Goal: Find specific page/section: Find specific page/section

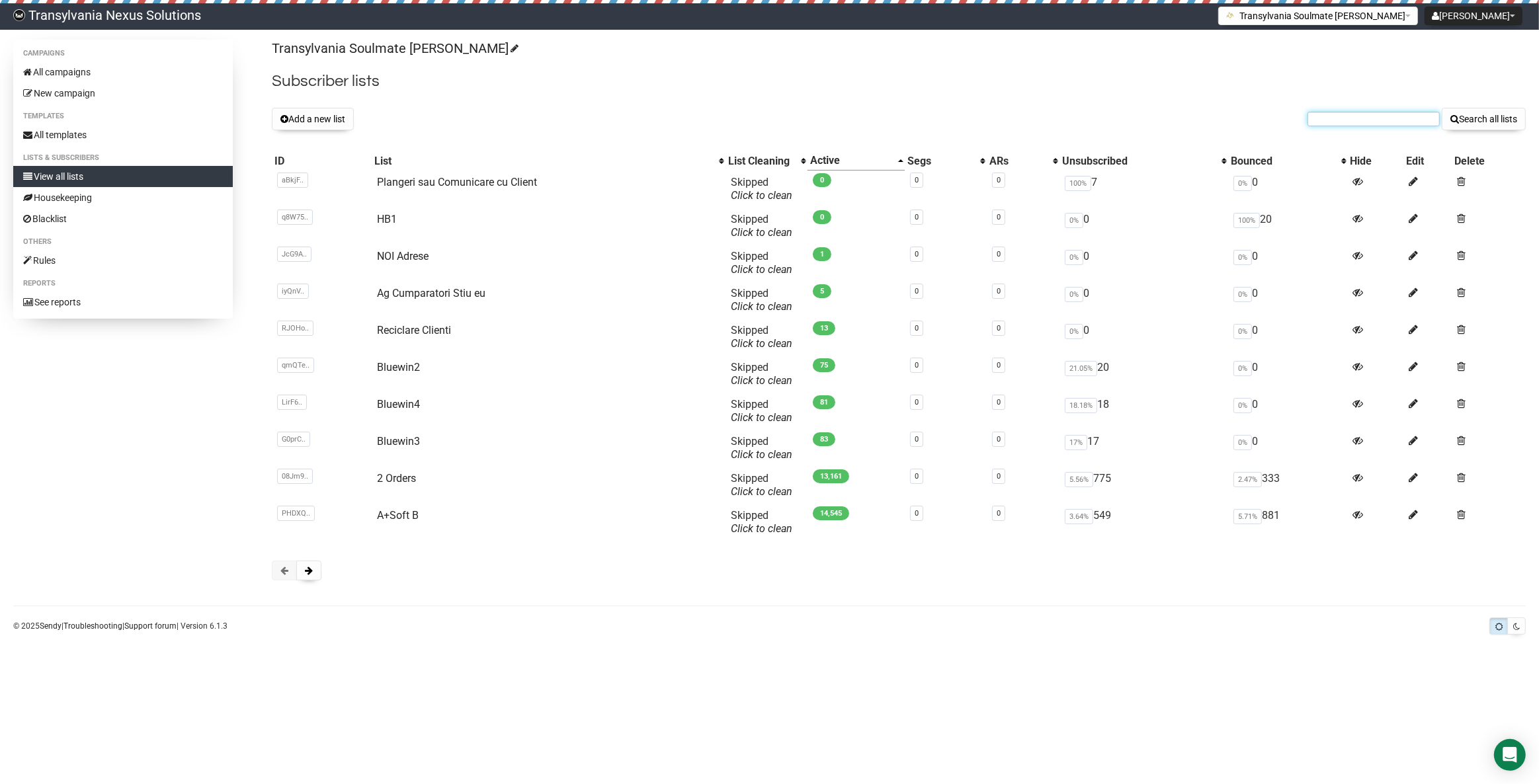
click at [1342, 122] on input "text" at bounding box center [1374, 119] width 132 height 15
paste input "nadineklein2407@gmx.de"
type input "nadineklein2407@gmx.de"
click at [1480, 123] on button "Search all lists" at bounding box center [1484, 119] width 84 height 23
click at [397, 441] on link "Bluewin3" at bounding box center [399, 441] width 43 height 13
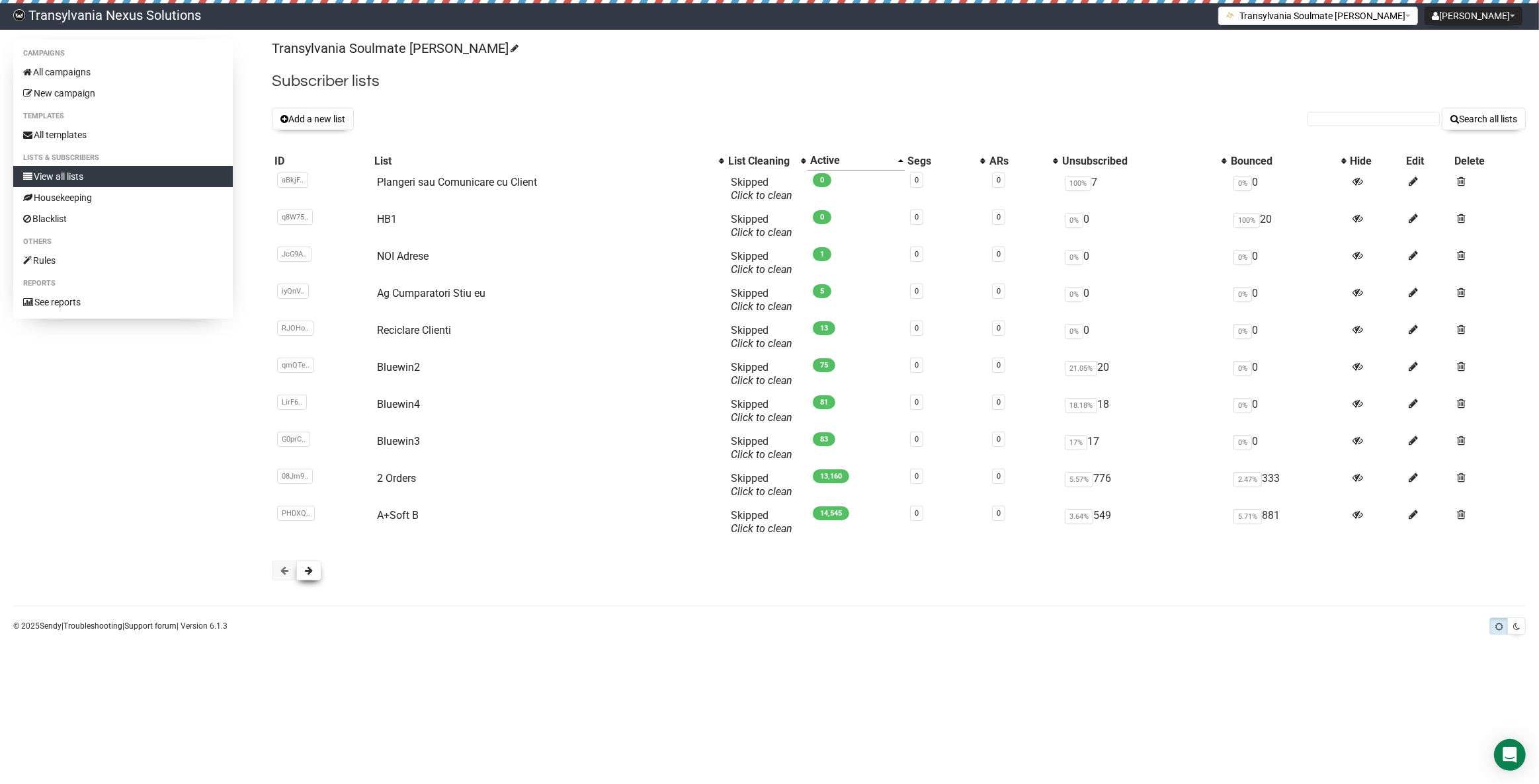
click at [306, 567] on span at bounding box center [309, 570] width 8 height 9
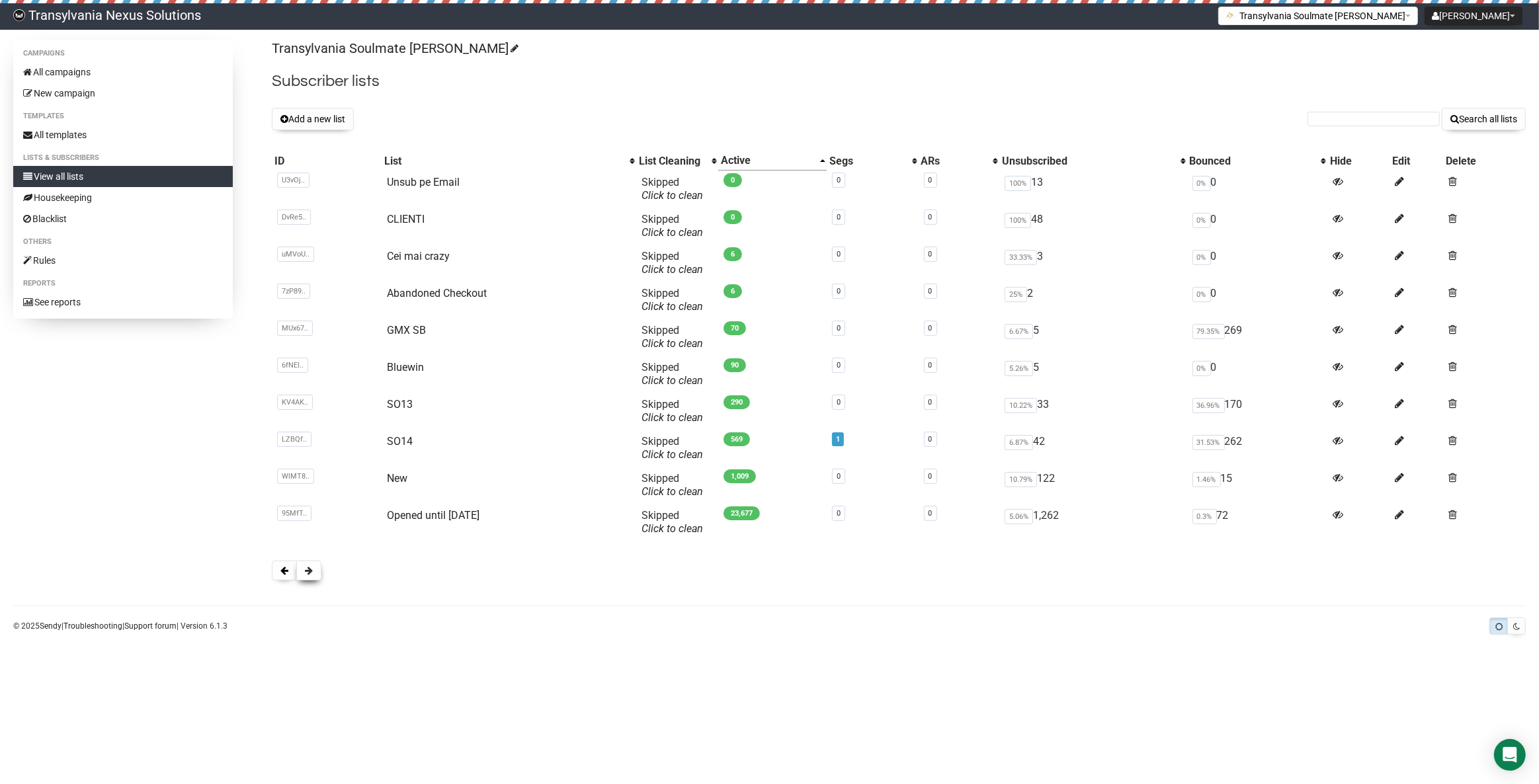
drag, startPoint x: 0, startPoint y: 0, endPoint x: 305, endPoint y: 566, distance: 642.9
click at [305, 566] on span at bounding box center [309, 570] width 8 height 9
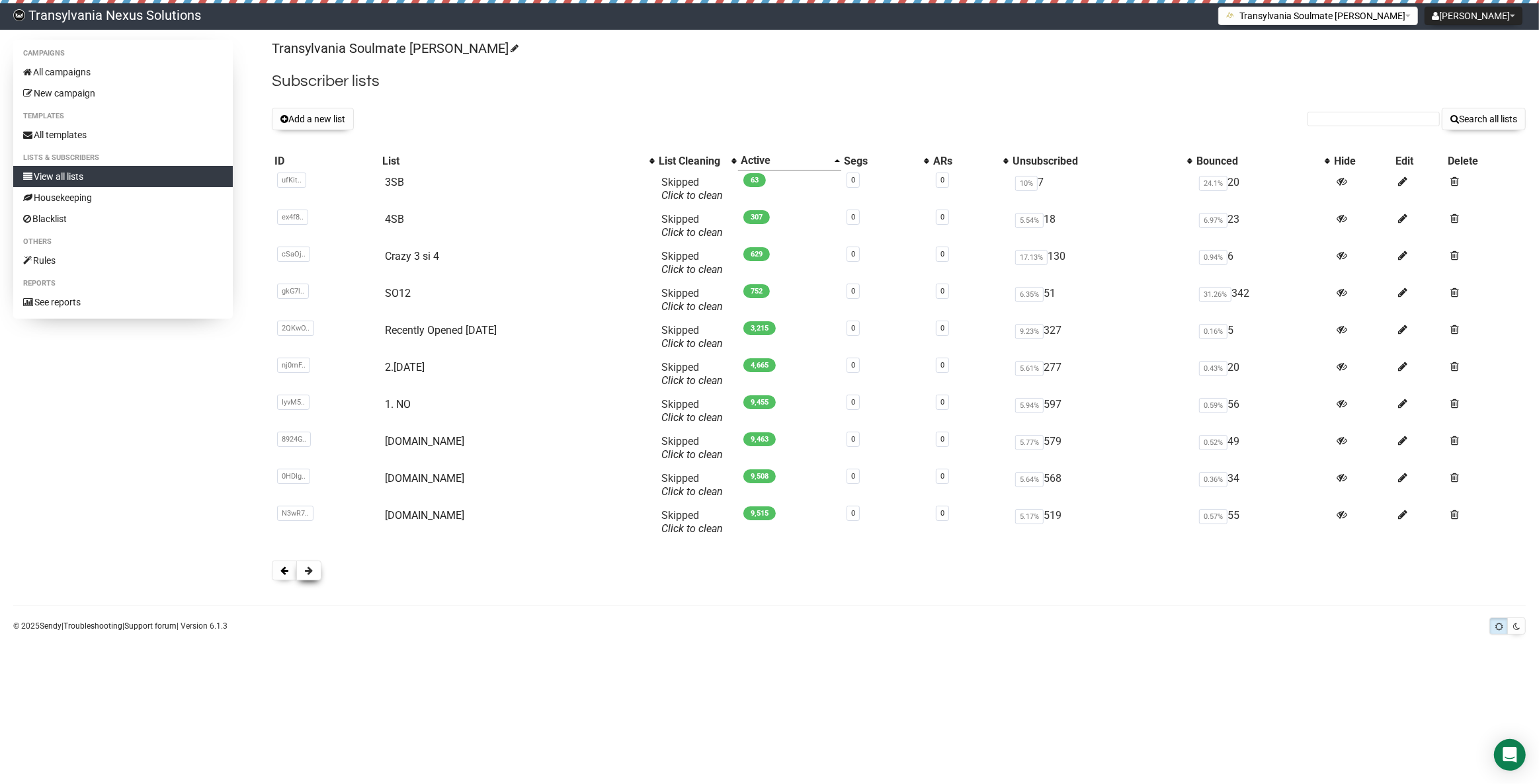
click at [312, 575] on button at bounding box center [309, 570] width 25 height 20
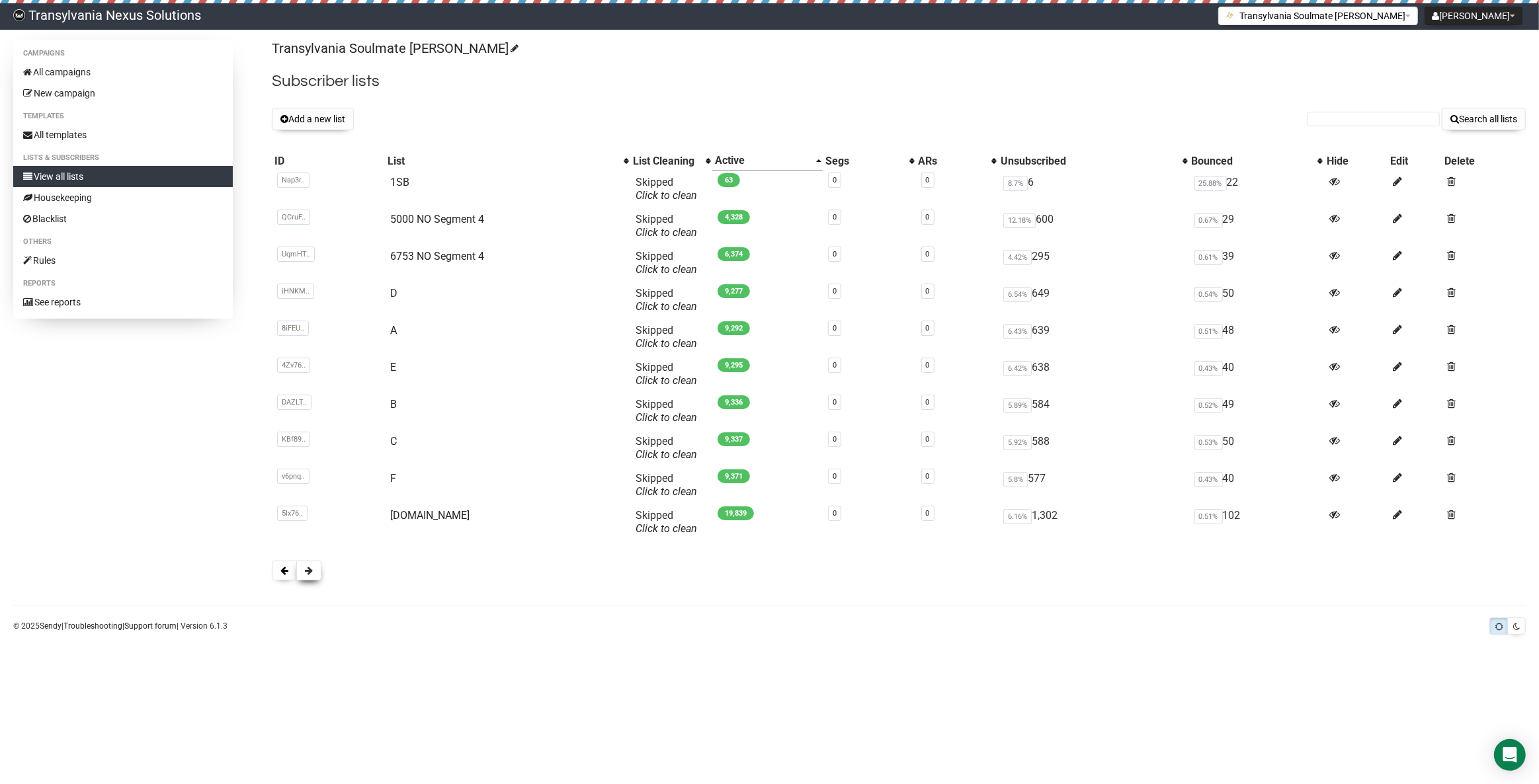
click at [317, 565] on button at bounding box center [309, 570] width 25 height 20
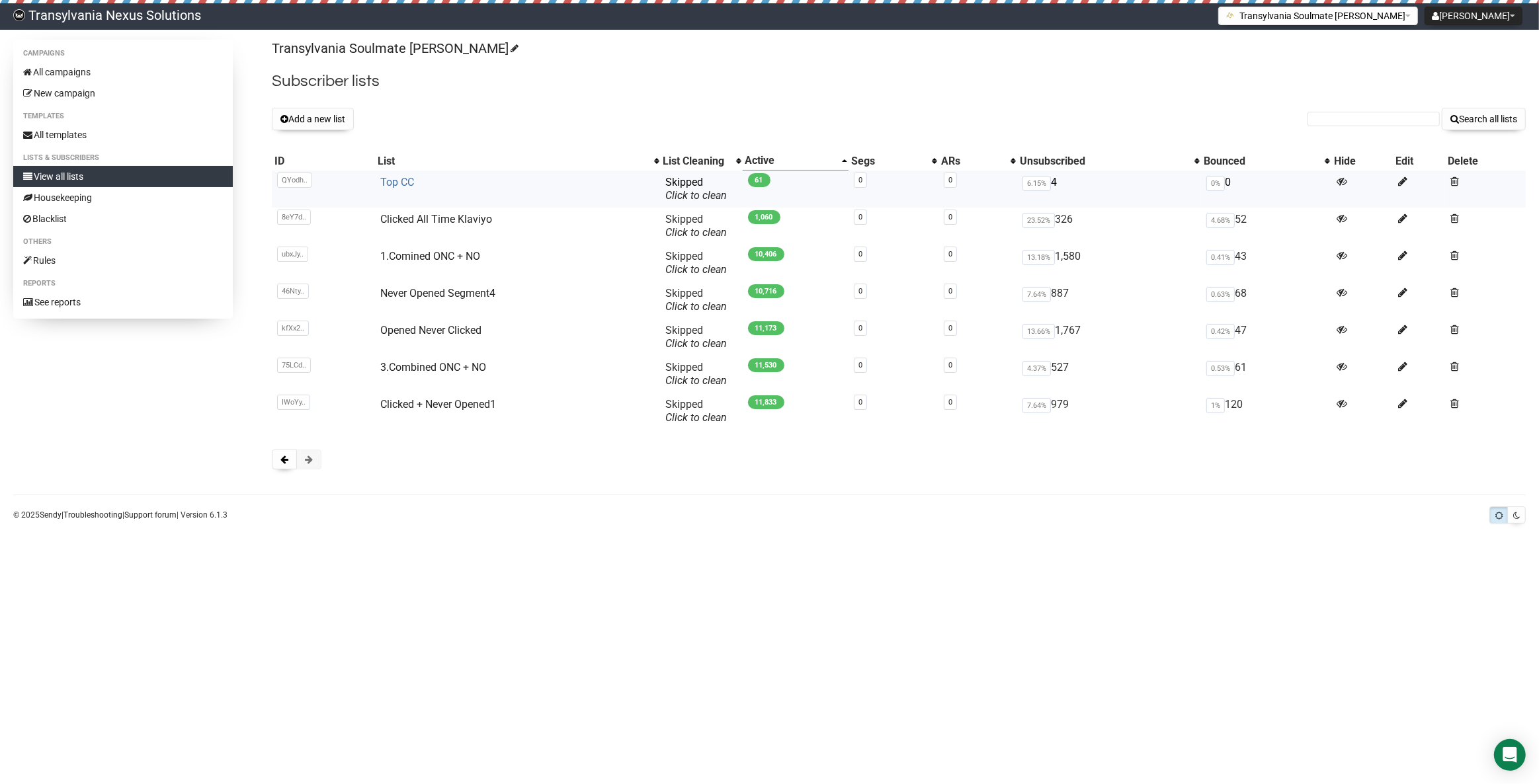
click at [399, 179] on link "Top CC" at bounding box center [397, 182] width 34 height 13
